Goal: Information Seeking & Learning: Learn about a topic

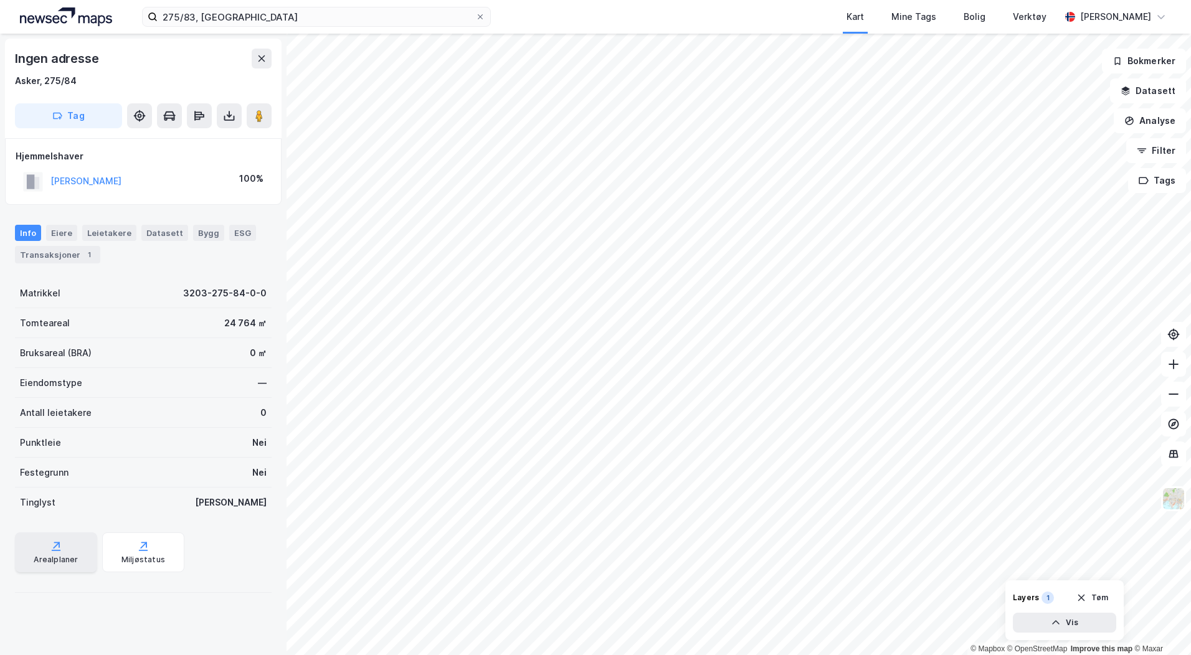
click at [36, 551] on div "Arealplaner" at bounding box center [56, 553] width 82 height 40
click at [1168, 369] on icon at bounding box center [1174, 364] width 12 height 12
click at [1170, 392] on icon at bounding box center [1174, 394] width 12 height 12
click at [1173, 371] on button at bounding box center [1173, 364] width 25 height 25
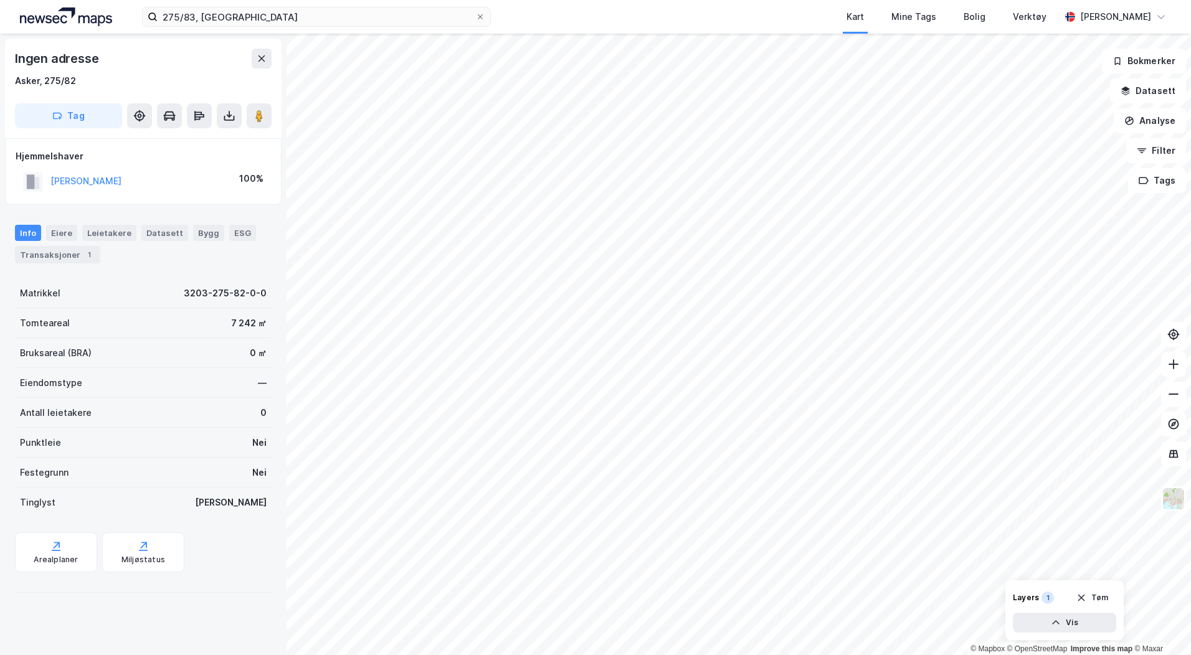
click at [1154, 655] on html "275/83, asker Kart Mine Tags Bolig Verktøy [PERSON_NAME] © Mapbox © OpenStreetM…" at bounding box center [595, 327] width 1191 height 655
click at [836, 655] on html "275/83, asker Kart Mine Tags Bolig Verktøy [PERSON_NAME] © Mapbox © OpenStreetM…" at bounding box center [595, 327] width 1191 height 655
click at [1151, 90] on button "Datasett" at bounding box center [1148, 91] width 76 height 25
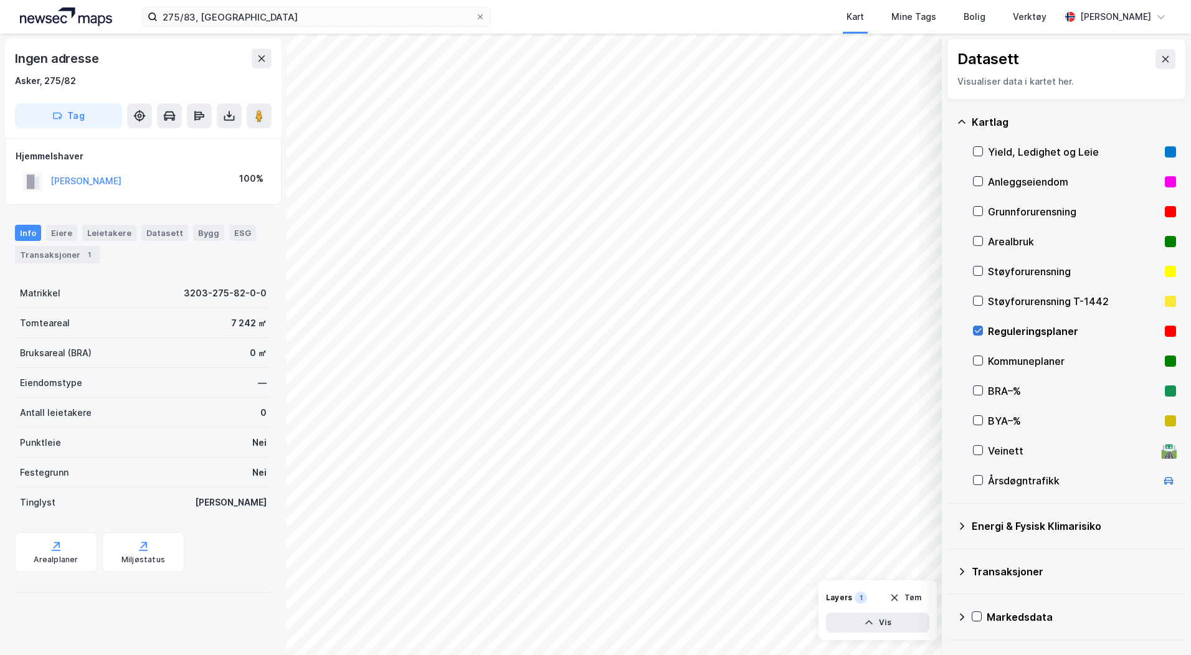
click at [978, 328] on icon at bounding box center [978, 331] width 9 height 9
click at [1161, 55] on icon at bounding box center [1166, 59] width 10 height 10
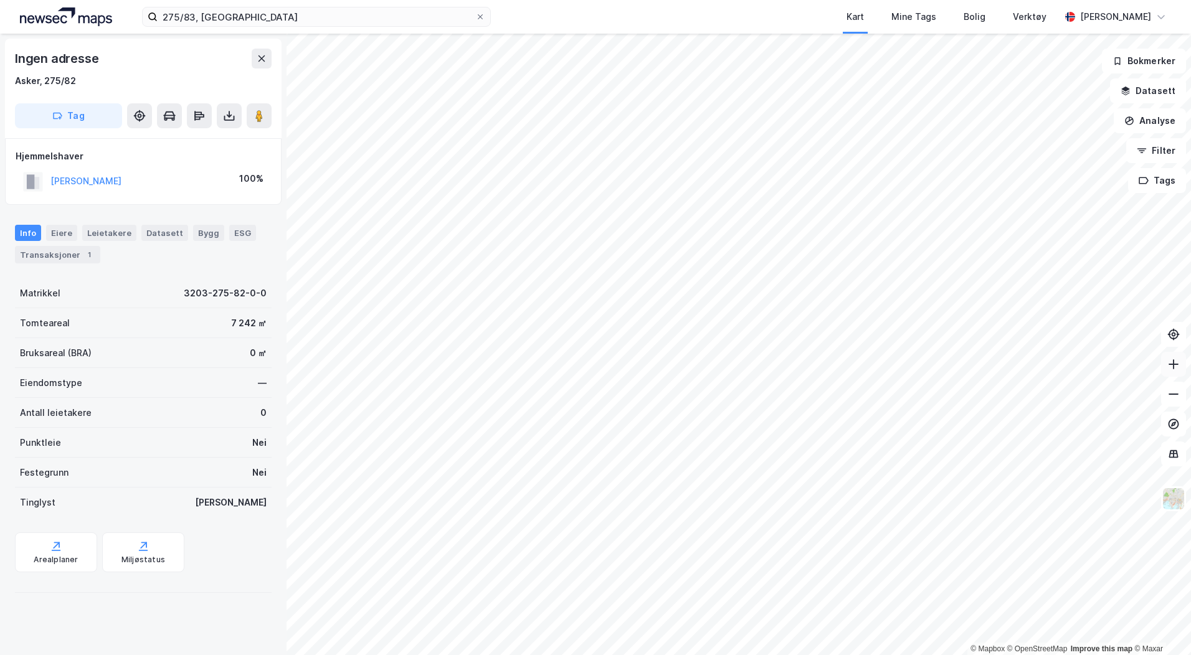
click at [1181, 363] on button at bounding box center [1173, 364] width 25 height 25
click at [832, 655] on html "275/83, asker Kart Mine Tags Bolig Verktøy [PERSON_NAME] © Mapbox © OpenStreetM…" at bounding box center [595, 327] width 1191 height 655
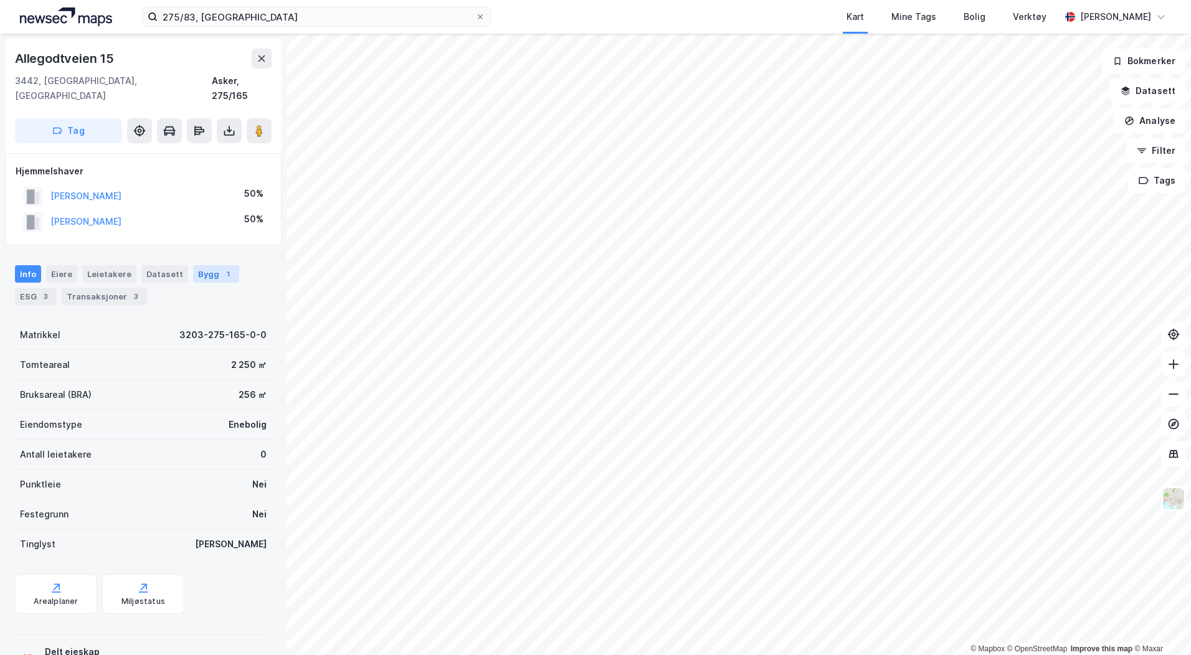
click at [210, 265] on div "Bygg 1" at bounding box center [216, 273] width 46 height 17
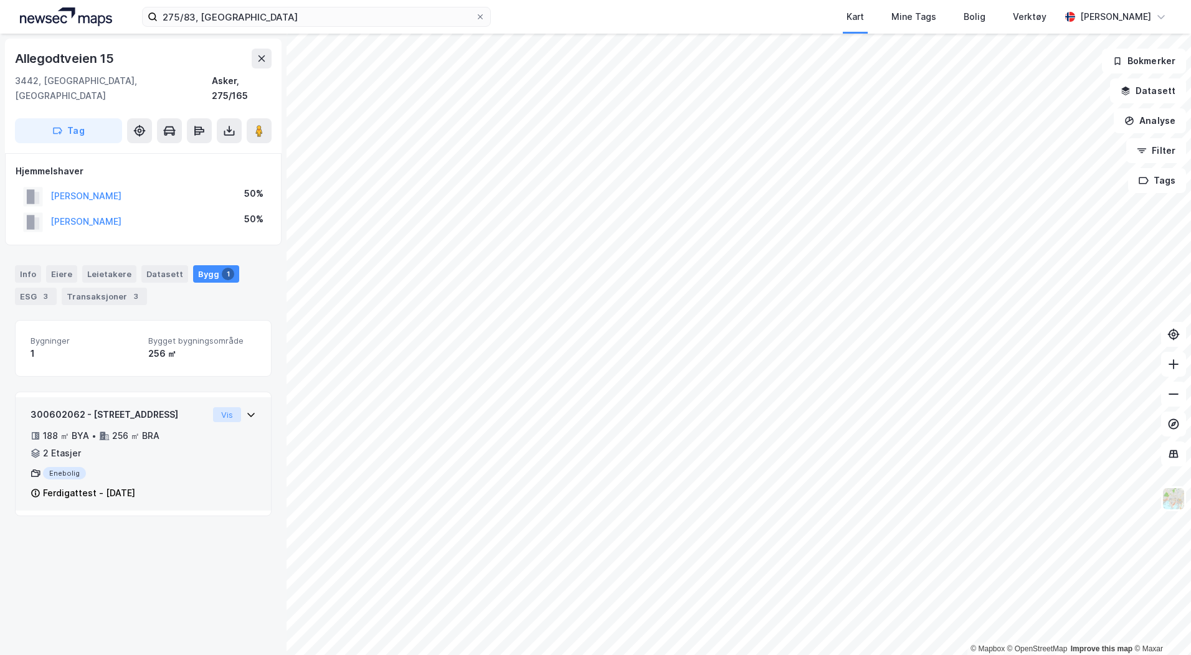
click at [222, 408] on button "Vis" at bounding box center [227, 415] width 28 height 15
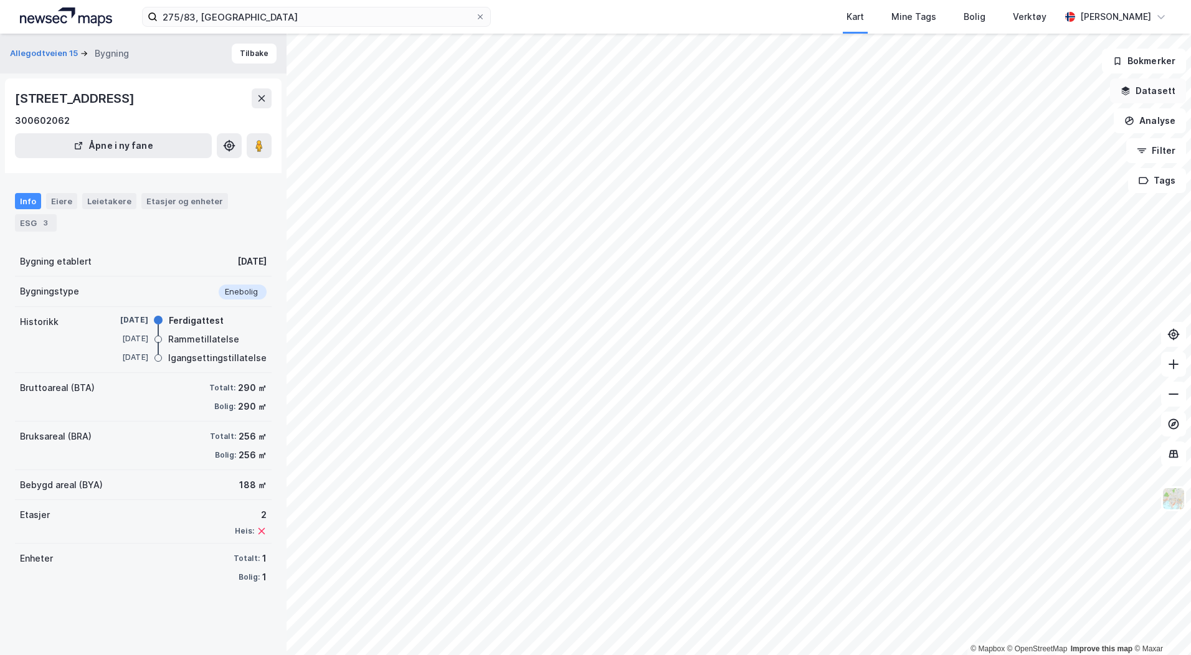
click at [1139, 91] on button "Datasett" at bounding box center [1148, 91] width 76 height 25
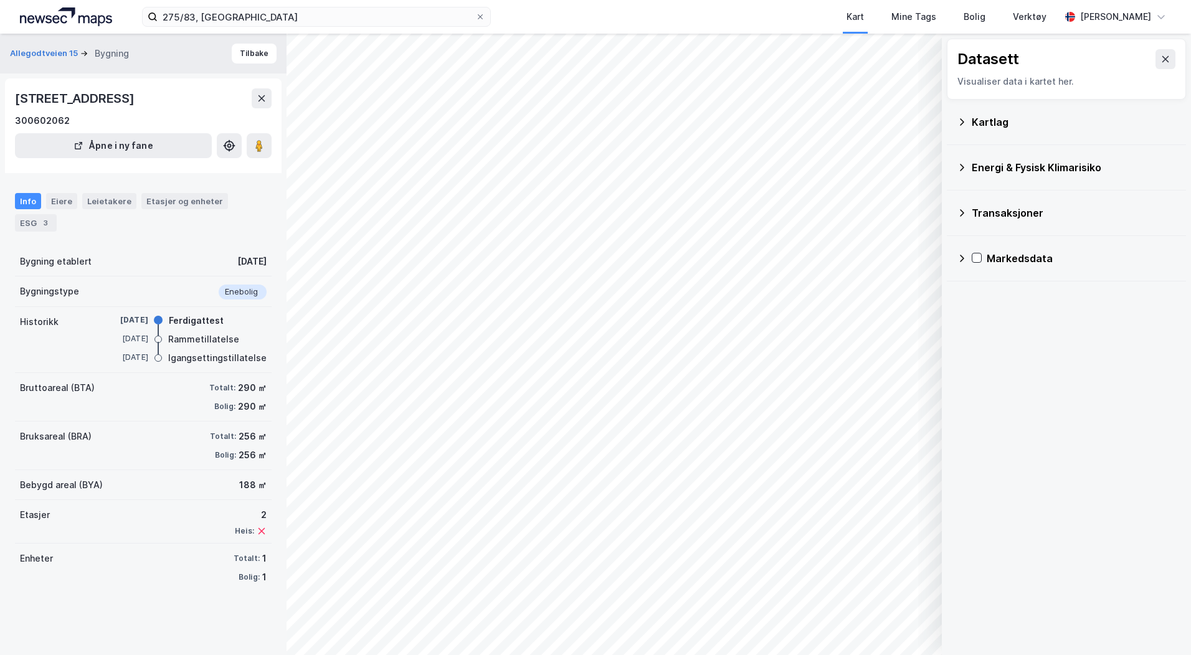
click at [966, 117] on icon at bounding box center [962, 122] width 10 height 10
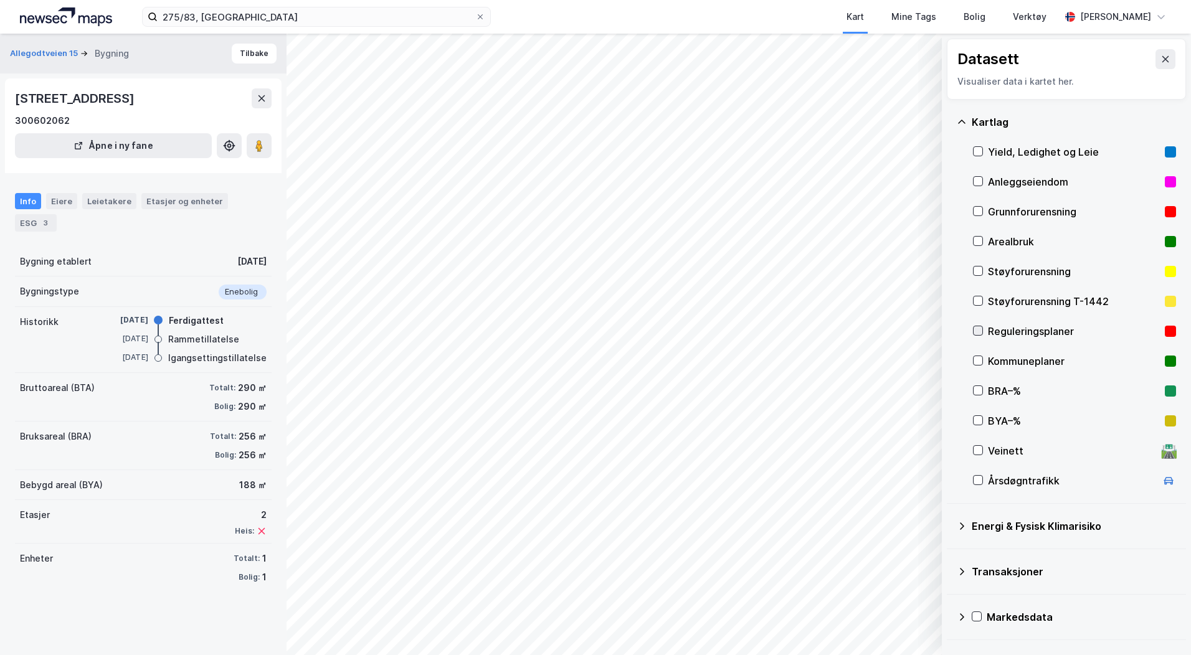
click at [976, 330] on icon at bounding box center [978, 331] width 9 height 9
click at [1163, 57] on icon at bounding box center [1166, 59] width 7 height 6
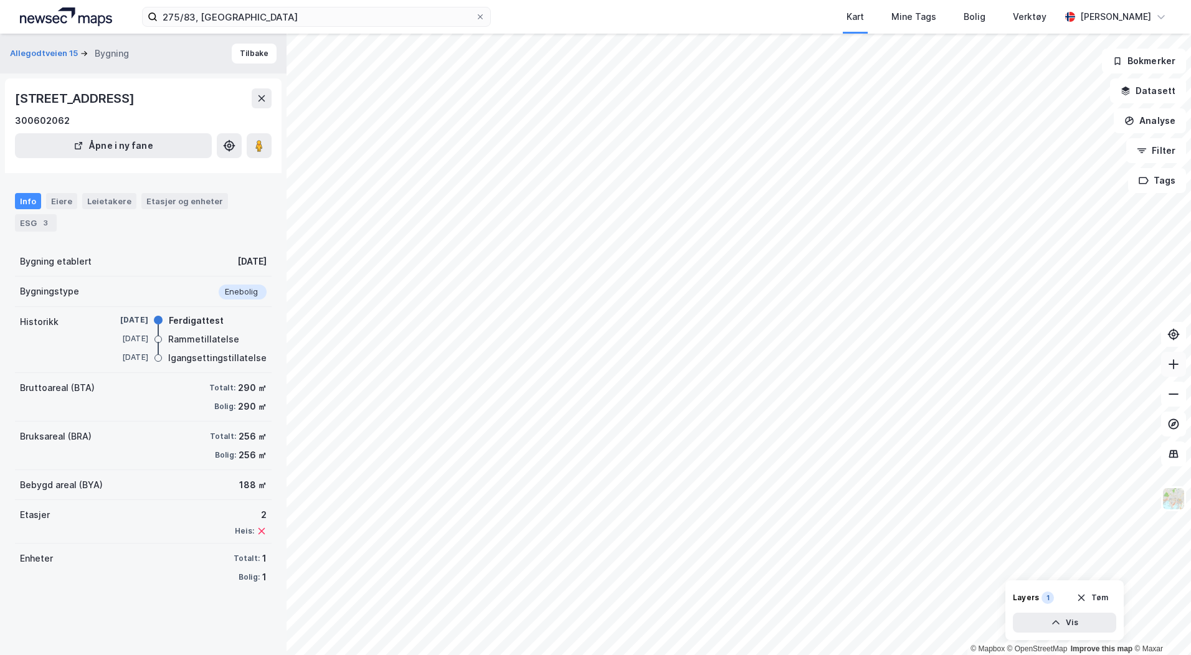
click at [1175, 371] on button at bounding box center [1173, 364] width 25 height 25
